Goal: Task Accomplishment & Management: Use online tool/utility

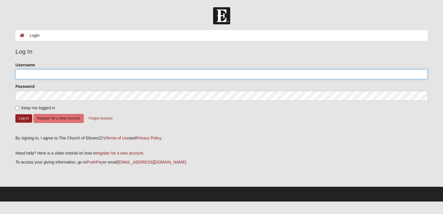
click at [21, 73] on input "Username" at bounding box center [221, 74] width 412 height 10
type input "[EMAIL_ADDRESS][DOMAIN_NAME]"
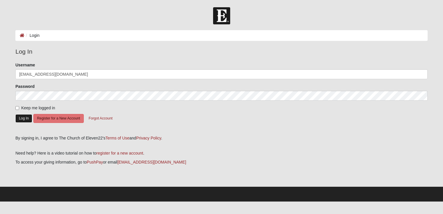
click at [23, 119] on button "Log In" at bounding box center [23, 118] width 17 height 8
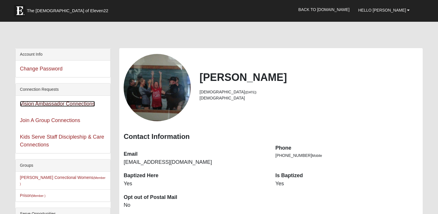
click at [70, 102] on link "Vision Ambassador Connections" at bounding box center [57, 104] width 75 height 6
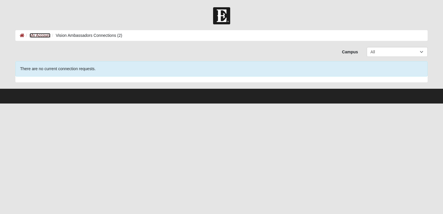
click at [40, 36] on link "My Account" at bounding box center [40, 35] width 21 height 5
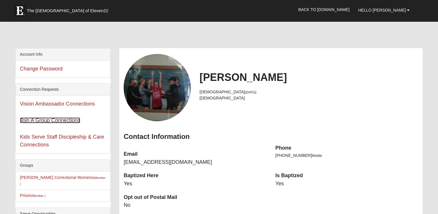
click at [55, 120] on link "Join A Group Connections" at bounding box center [50, 120] width 60 height 6
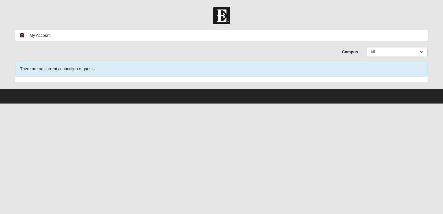
click at [22, 33] on icon at bounding box center [22, 35] width 5 height 4
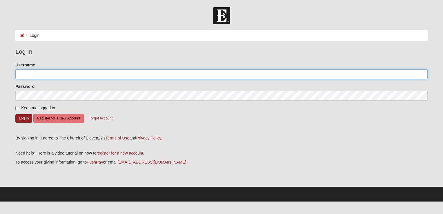
type input "[EMAIL_ADDRESS][DOMAIN_NAME]"
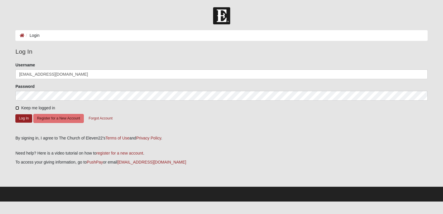
click at [17, 107] on input "Keep me logged in" at bounding box center [17, 108] width 4 height 4
checkbox input "true"
click at [21, 120] on button "Log In" at bounding box center [23, 118] width 17 height 8
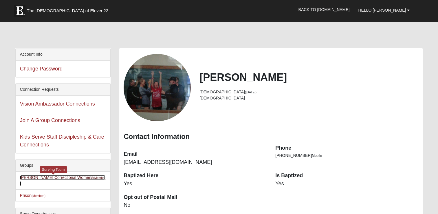
click at [49, 175] on link "Lowell Correctional Womens (Member )" at bounding box center [62, 180] width 85 height 11
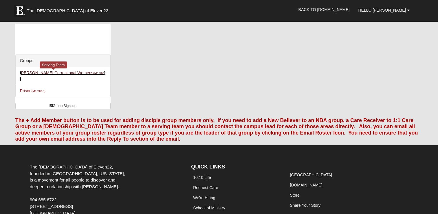
click at [48, 74] on link "Lowell Correctional Womens (Member )" at bounding box center [62, 75] width 85 height 11
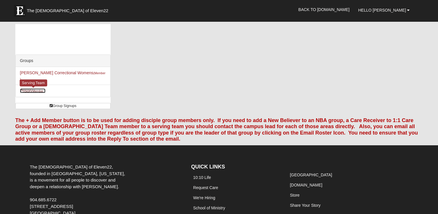
click at [39, 89] on small "(Member )" at bounding box center [39, 90] width 14 height 3
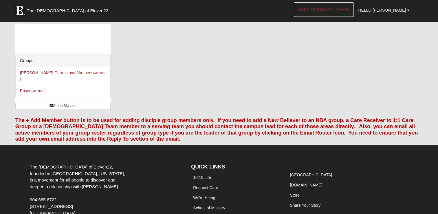
click at [343, 4] on link "Back to COE22.com" at bounding box center [324, 9] width 60 height 14
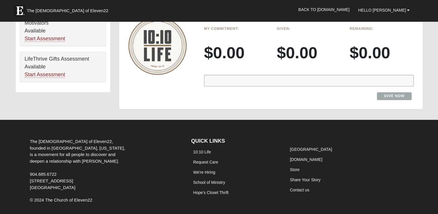
scroll to position [420, 0]
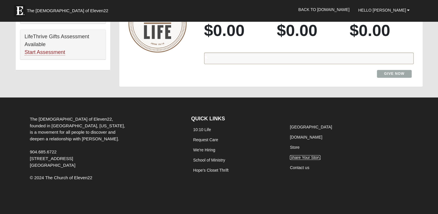
click at [309, 155] on link "Share Your Story" at bounding box center [305, 157] width 31 height 5
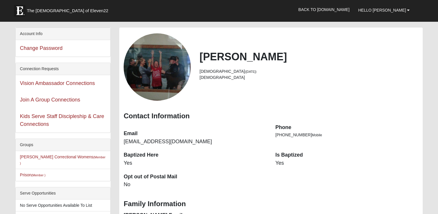
scroll to position [0, 0]
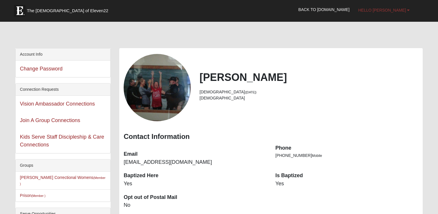
click at [407, 8] on link "Hello [PERSON_NAME]" at bounding box center [384, 10] width 60 height 14
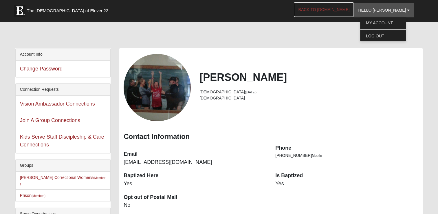
click at [347, 7] on link "Back to COE22.com" at bounding box center [324, 9] width 60 height 14
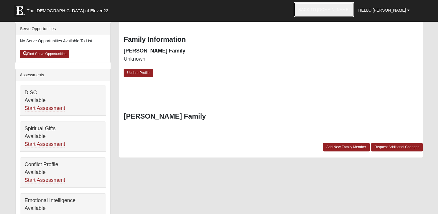
scroll to position [185, 0]
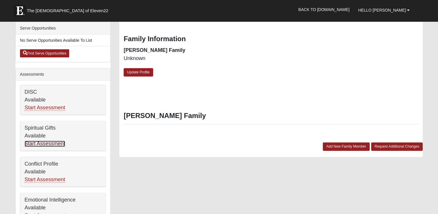
click at [54, 141] on link "Start Assessment" at bounding box center [45, 144] width 41 height 6
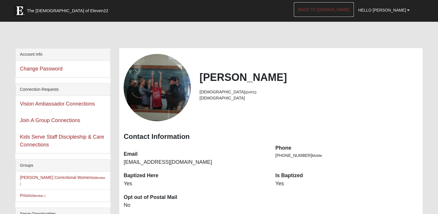
click at [351, 10] on link "Back to COE22.com" at bounding box center [324, 9] width 60 height 14
